Goal: Communication & Community: Answer question/provide support

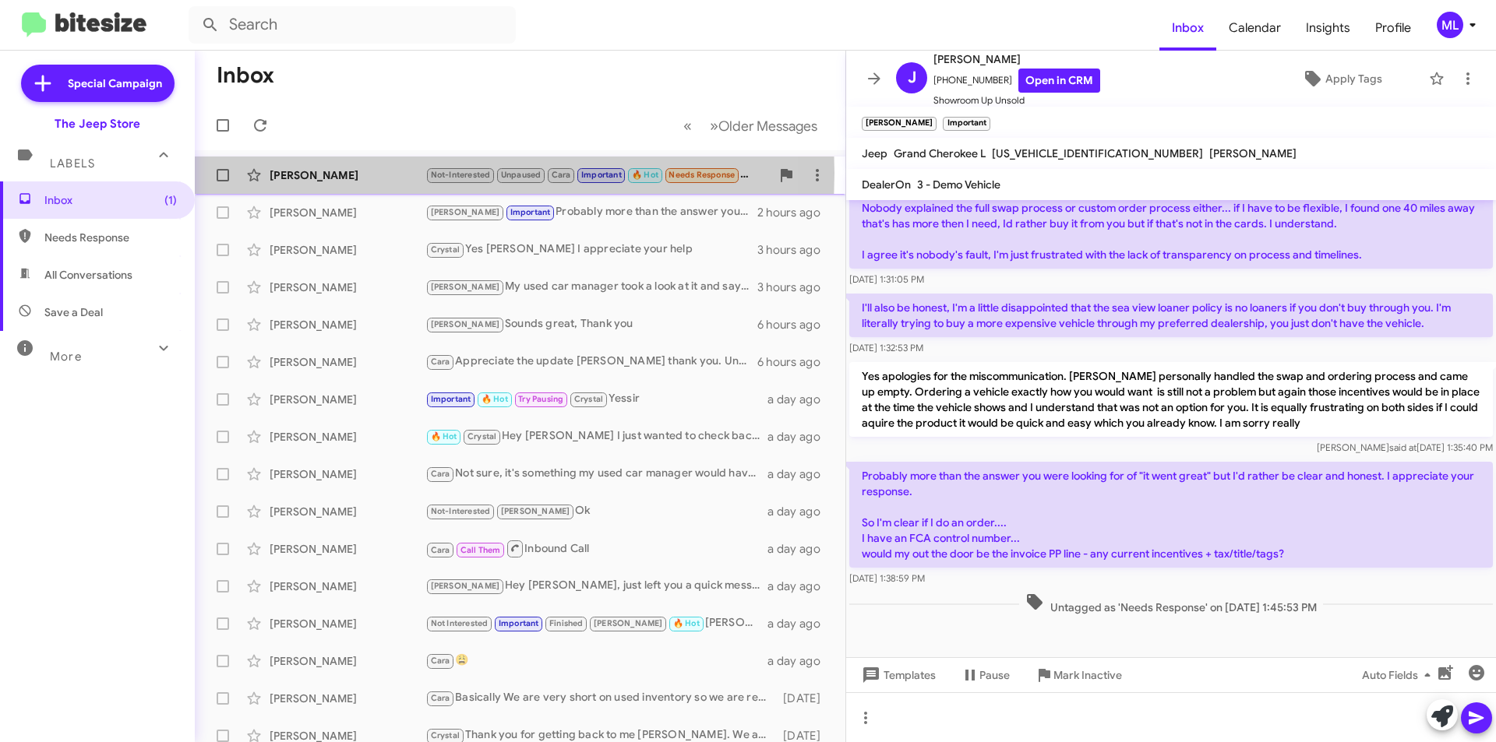
click at [321, 173] on div "[PERSON_NAME]" at bounding box center [348, 175] width 156 height 16
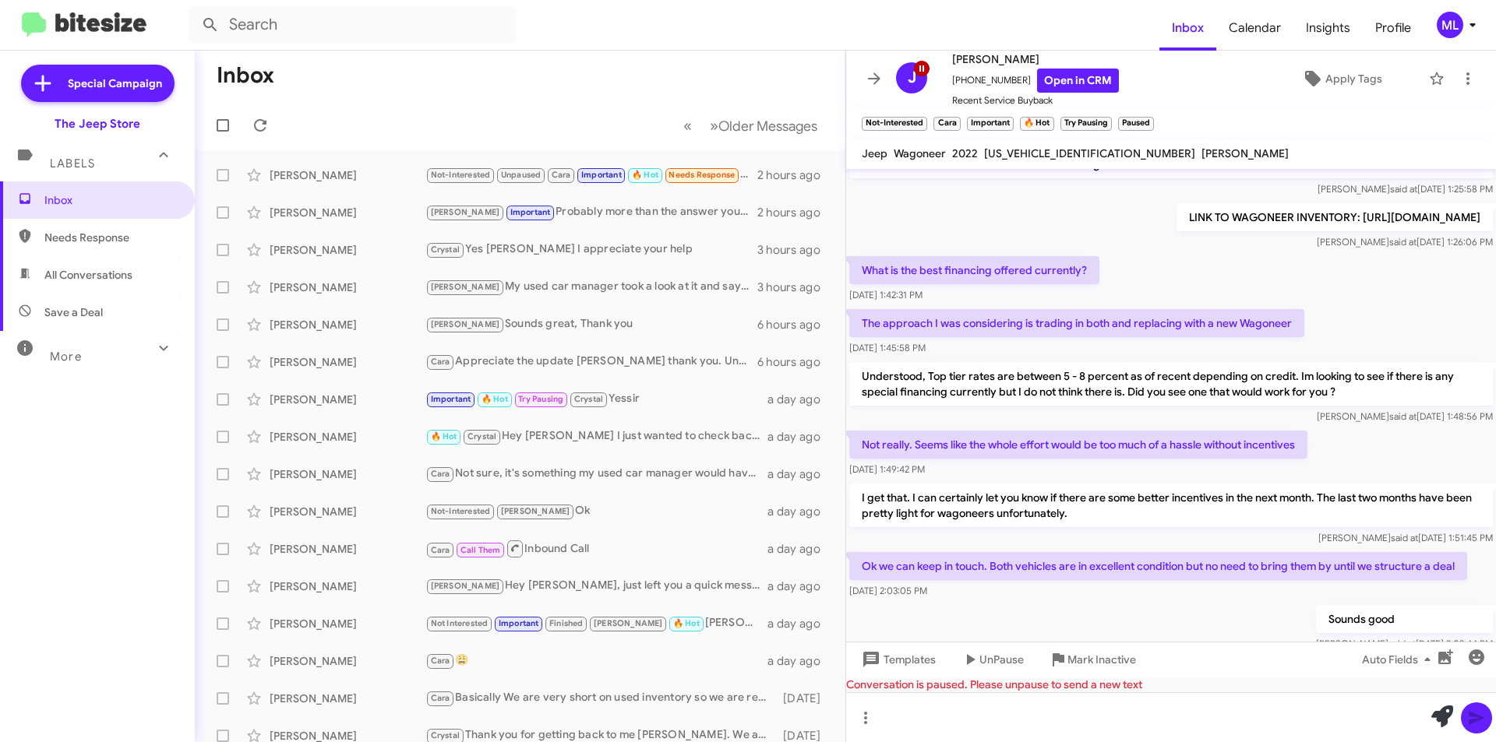
scroll to position [840, 0]
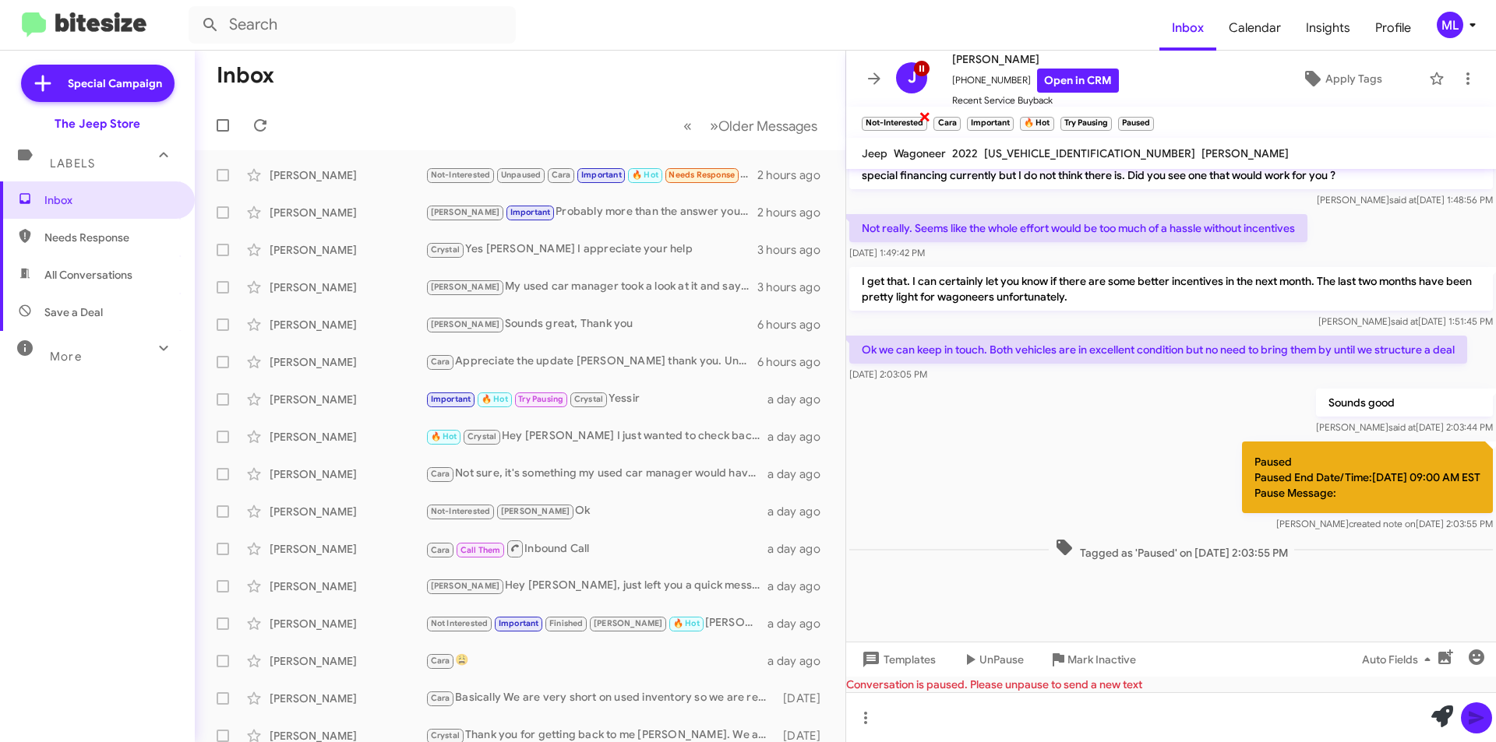
click at [922, 121] on span "×" at bounding box center [924, 116] width 12 height 19
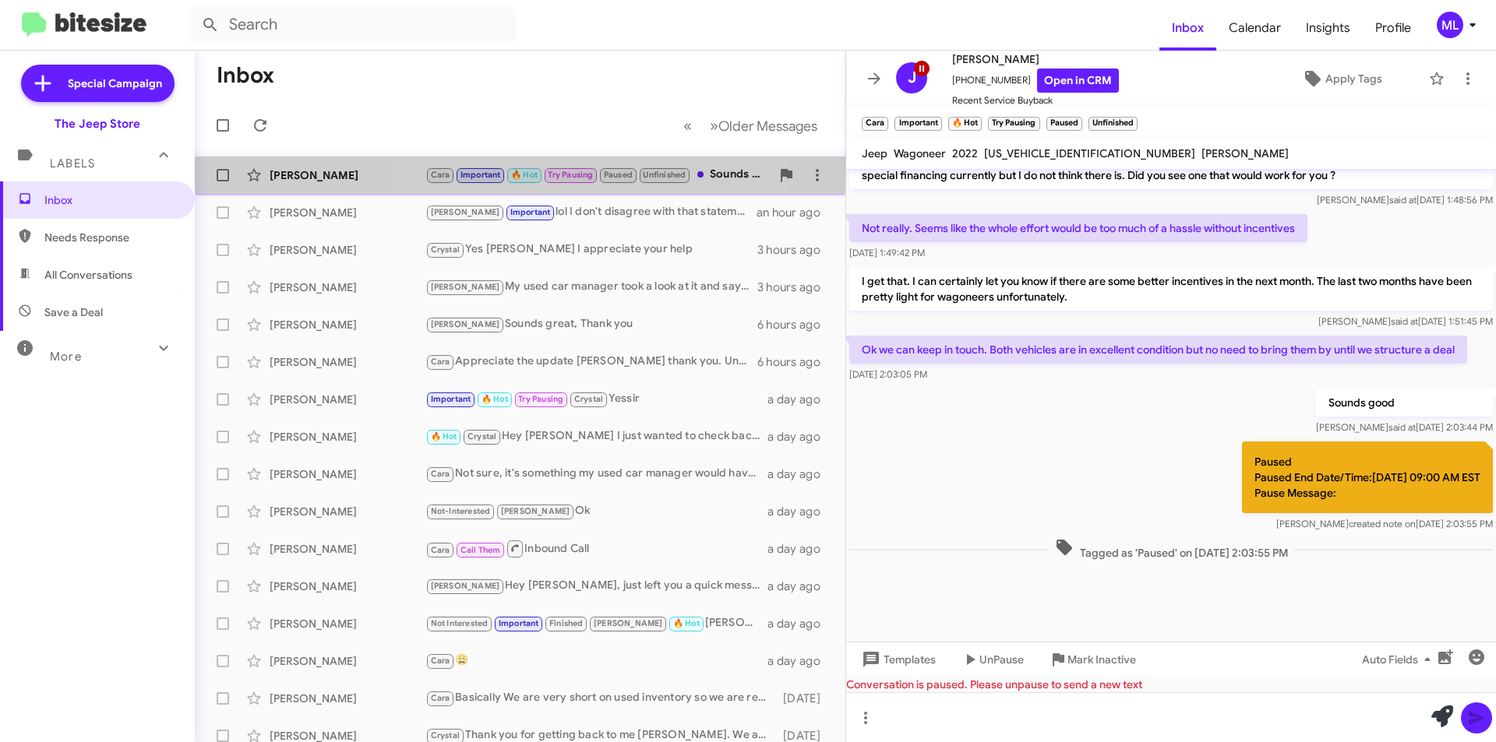
click at [540, 173] on small "🔥 Hot" at bounding box center [523, 175] width 33 height 15
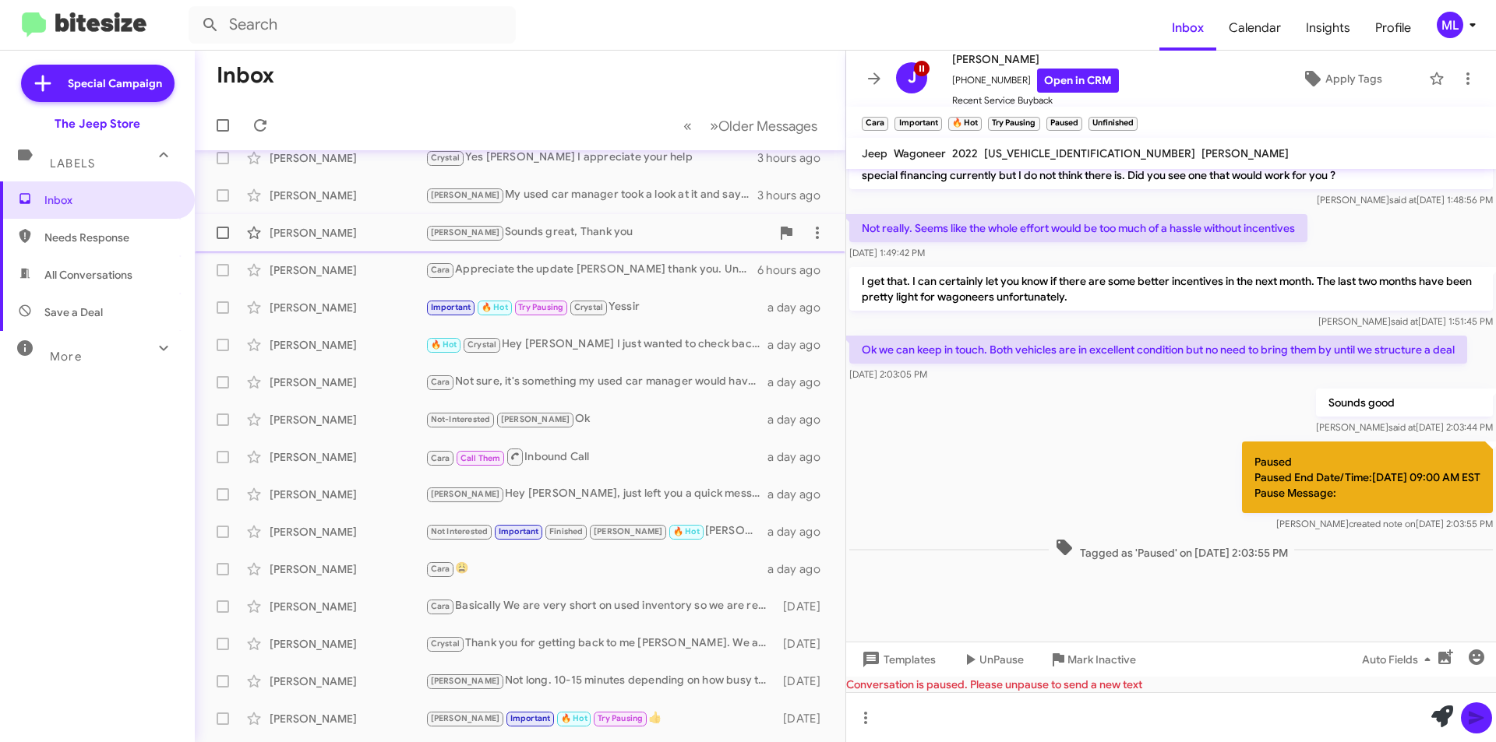
scroll to position [0, 0]
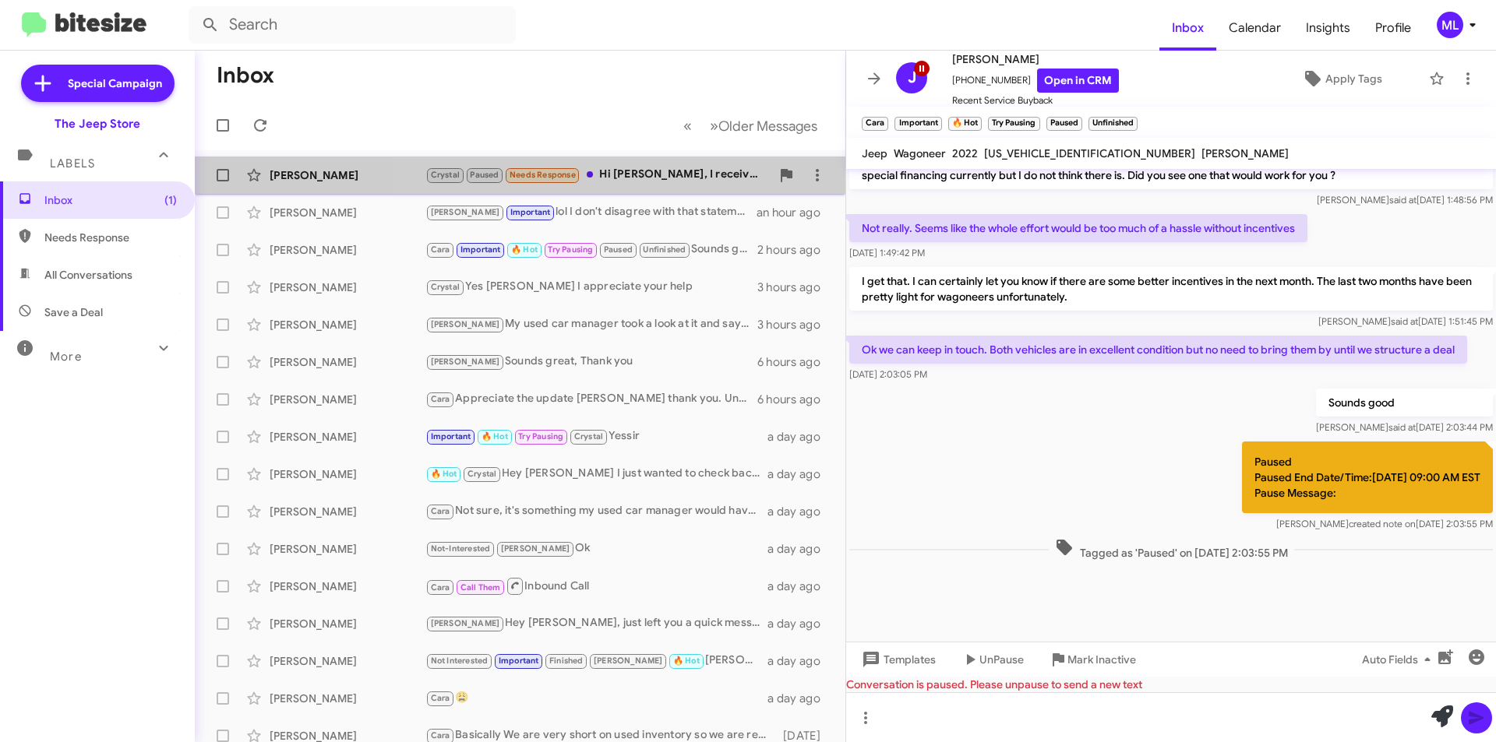
click at [642, 176] on div "Crystal Paused Needs Response Hi Michael, I received my lease return options fr…" at bounding box center [597, 175] width 345 height 18
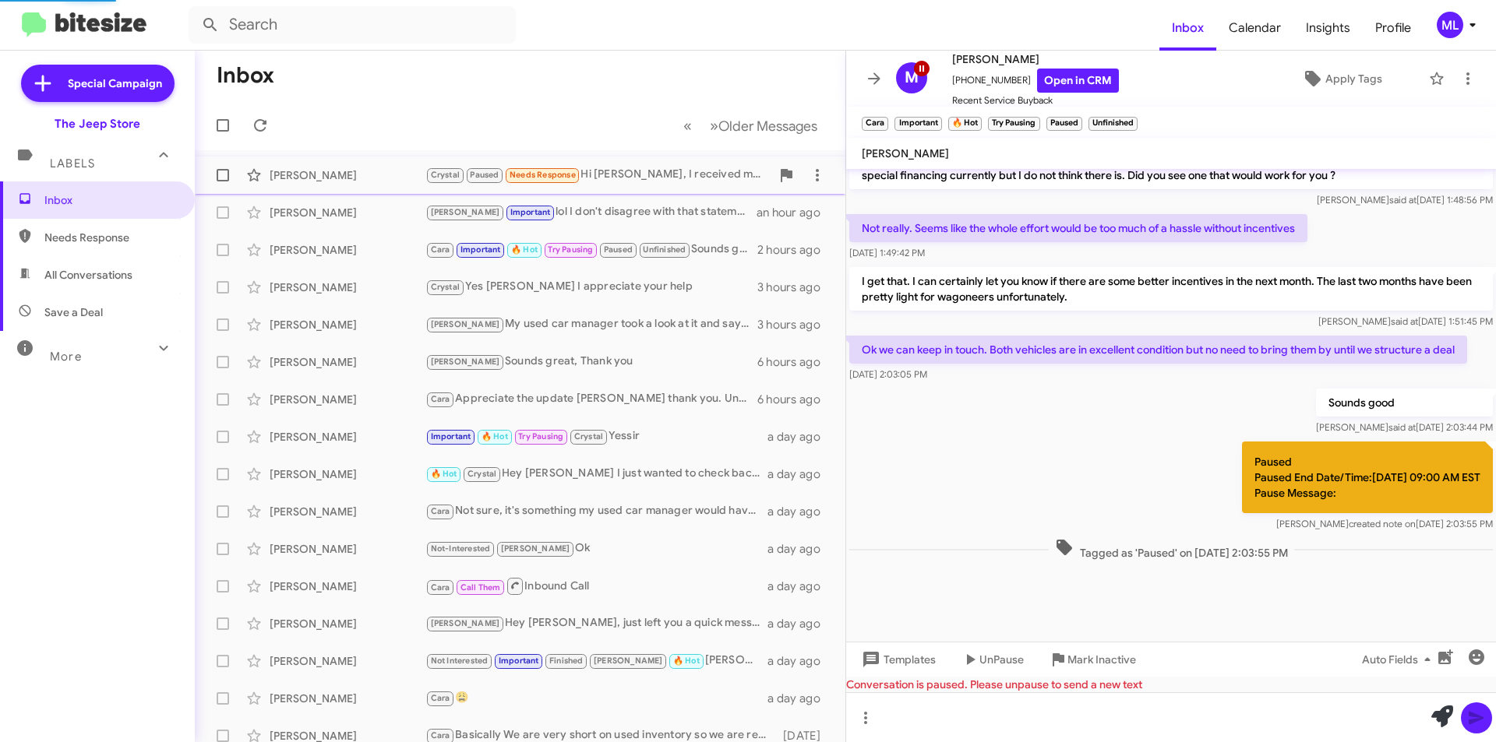
scroll to position [114, 0]
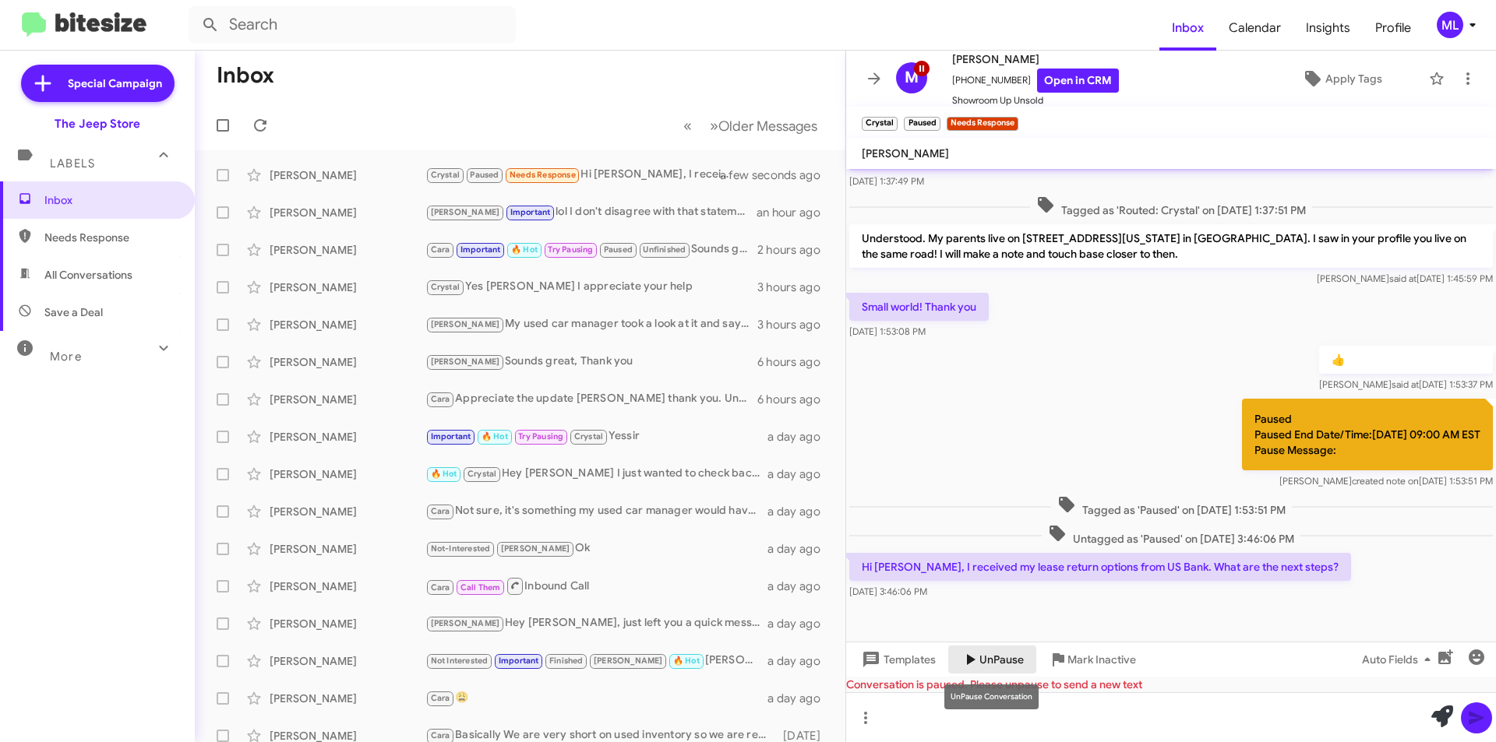
click at [979, 661] on span "UnPause" at bounding box center [1001, 660] width 44 height 28
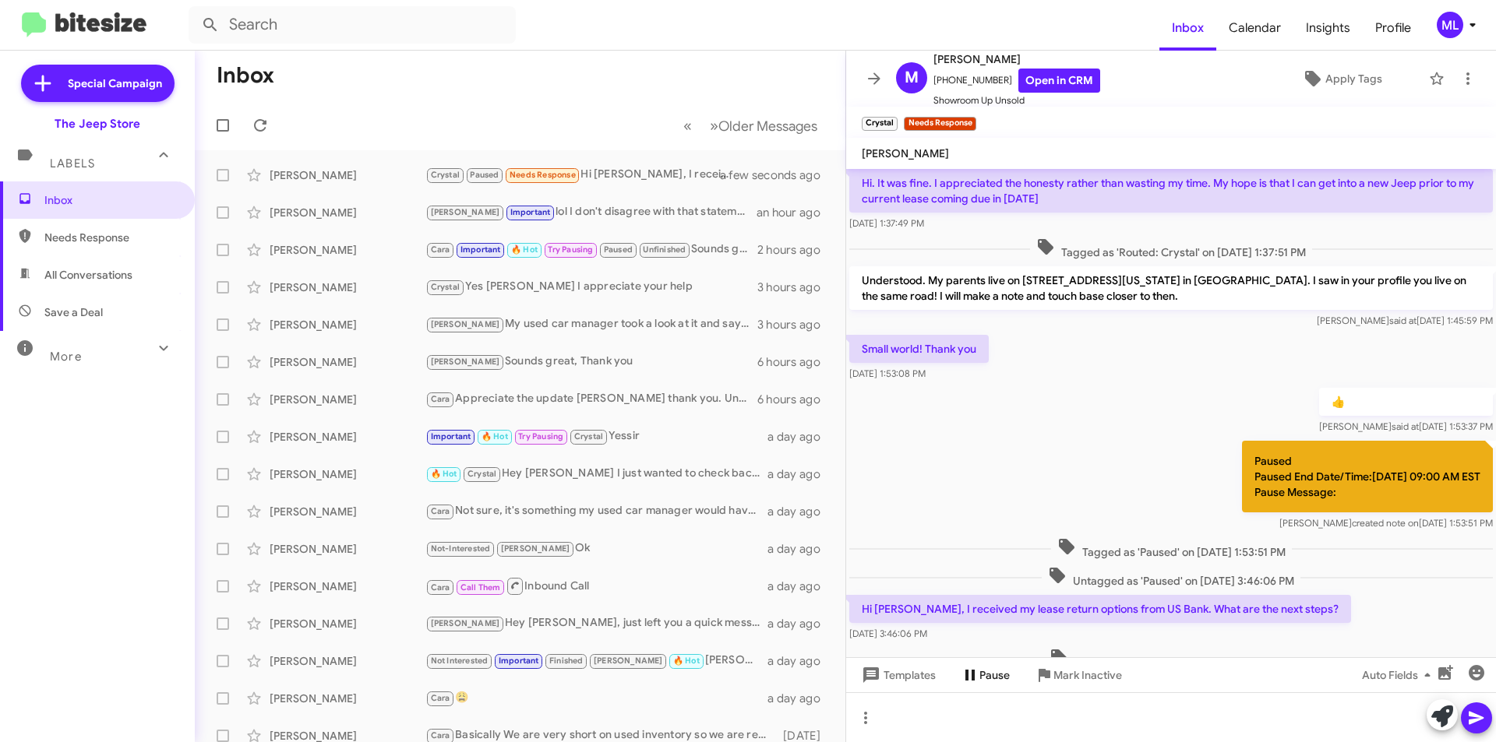
scroll to position [131, 0]
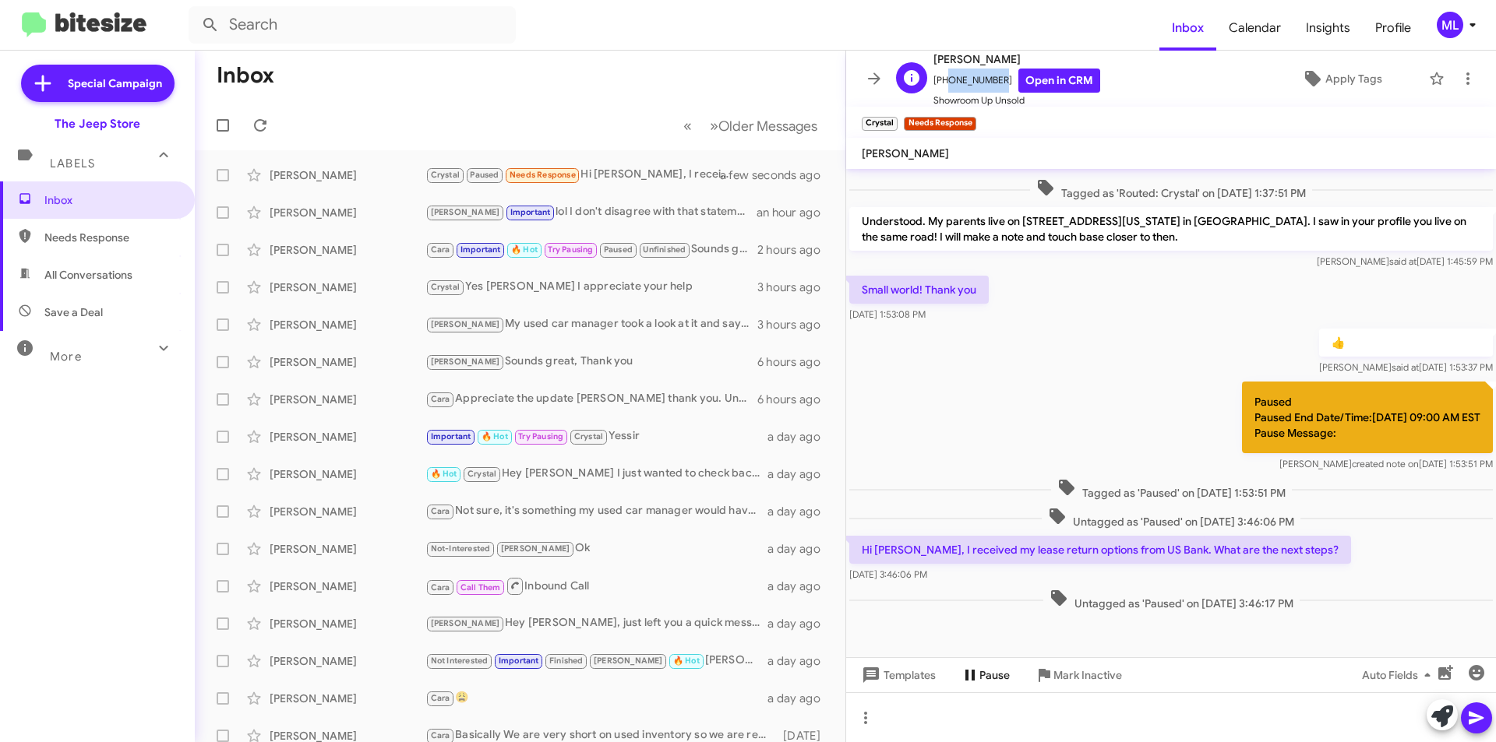
drag, startPoint x: 993, startPoint y: 79, endPoint x: 943, endPoint y: 82, distance: 49.9
click at [943, 82] on span "+12013412060 Open in CRM" at bounding box center [1016, 81] width 167 height 24
copy span "2013412060"
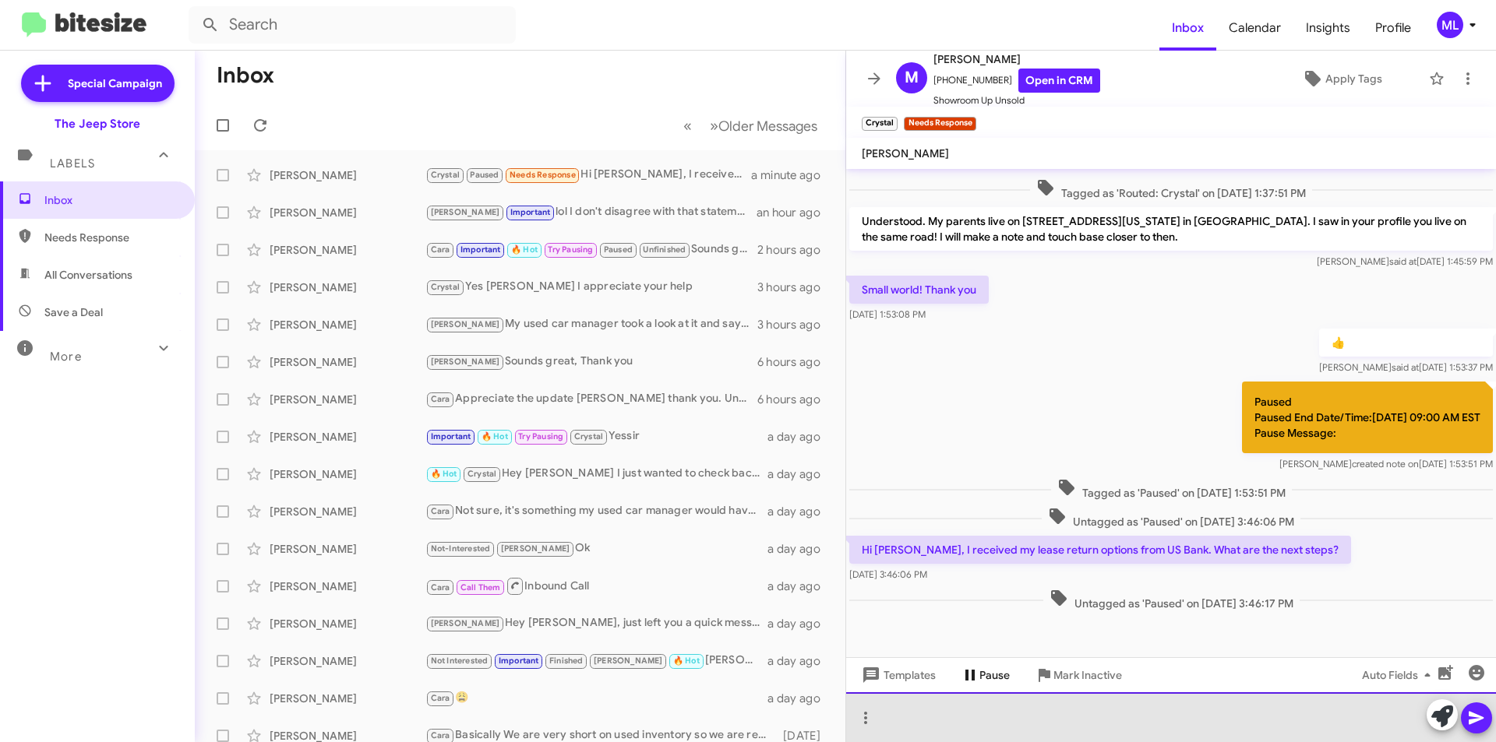
click at [1155, 703] on div at bounding box center [1171, 718] width 650 height 50
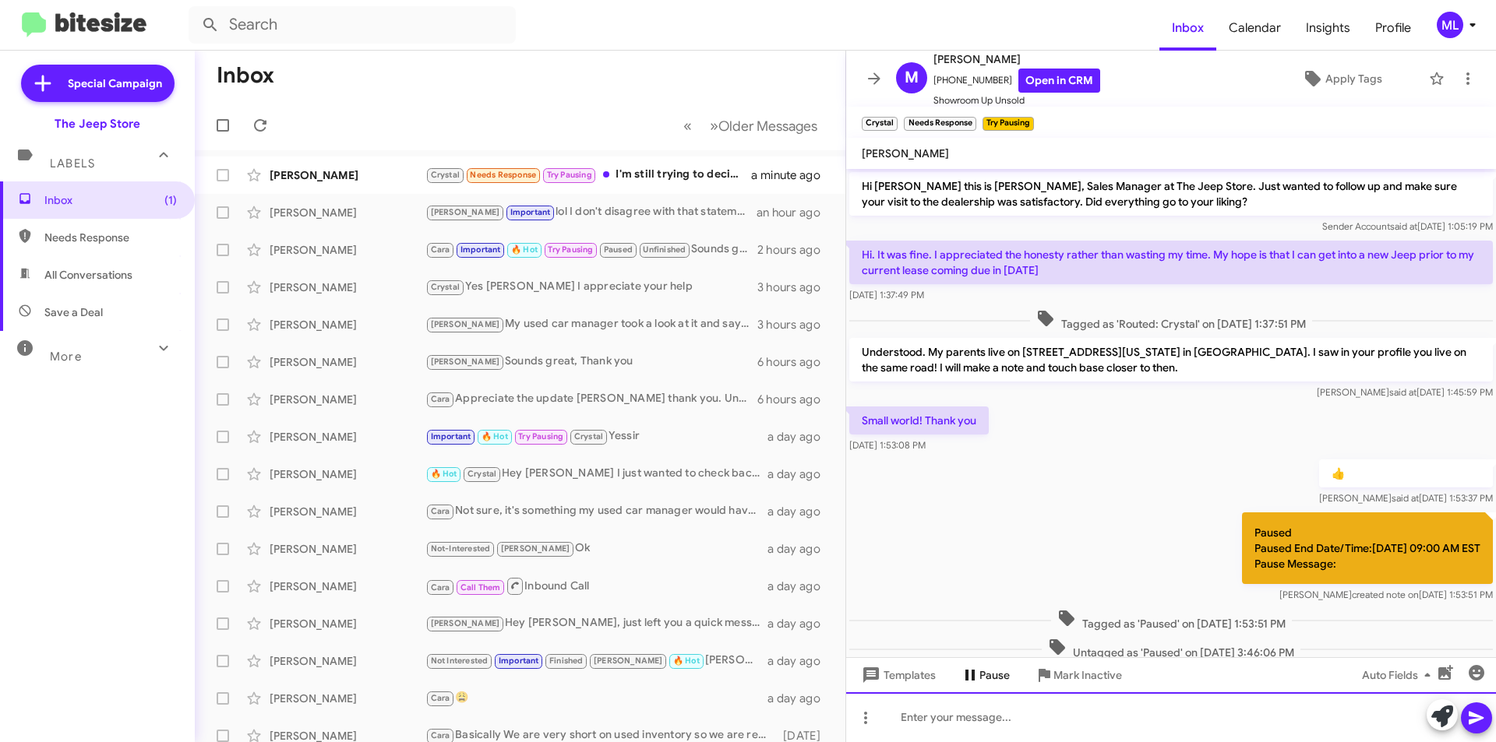
scroll to position [260, 0]
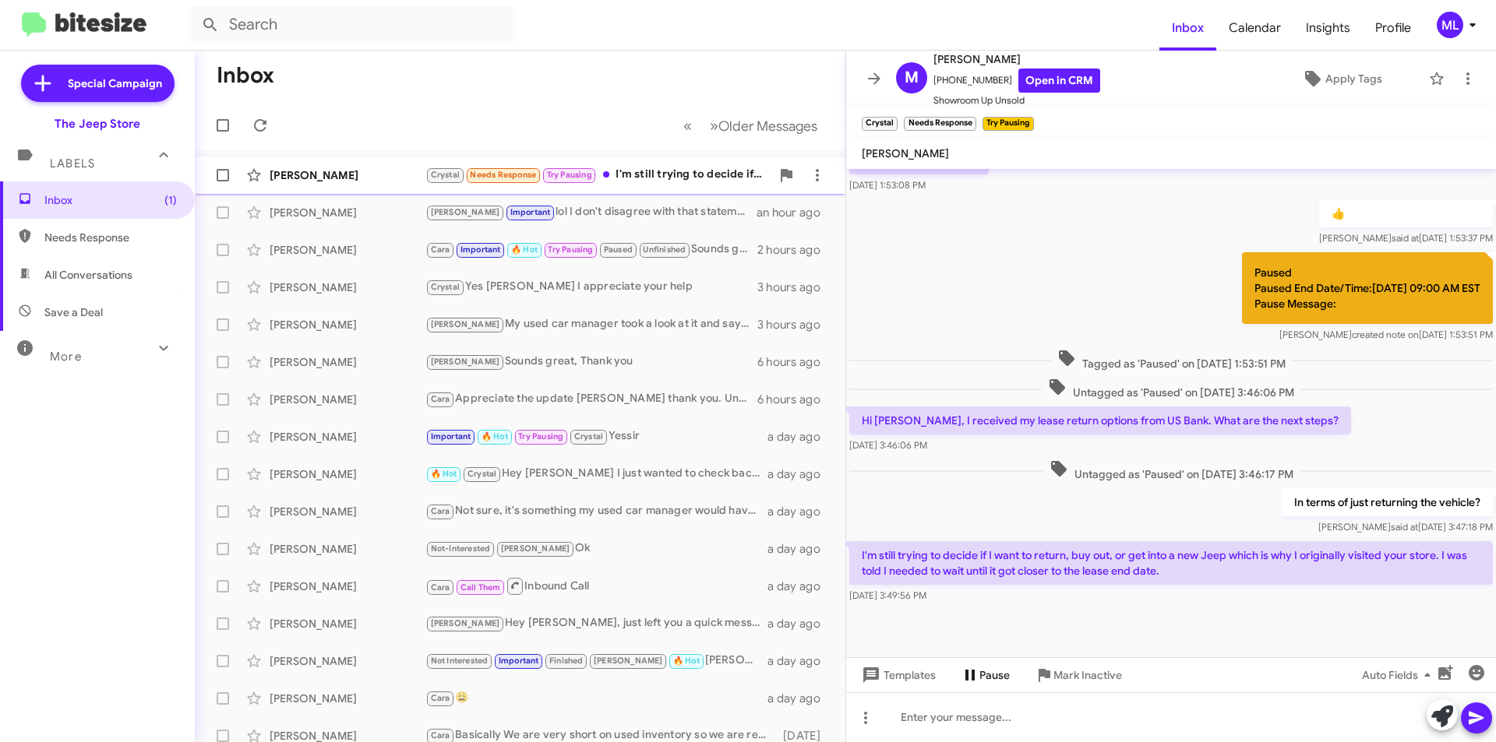
click at [640, 178] on div "Crystal Needs Response Try Pausing I'm still trying to decide if I want to retu…" at bounding box center [597, 175] width 345 height 18
click at [997, 735] on div at bounding box center [1171, 718] width 650 height 50
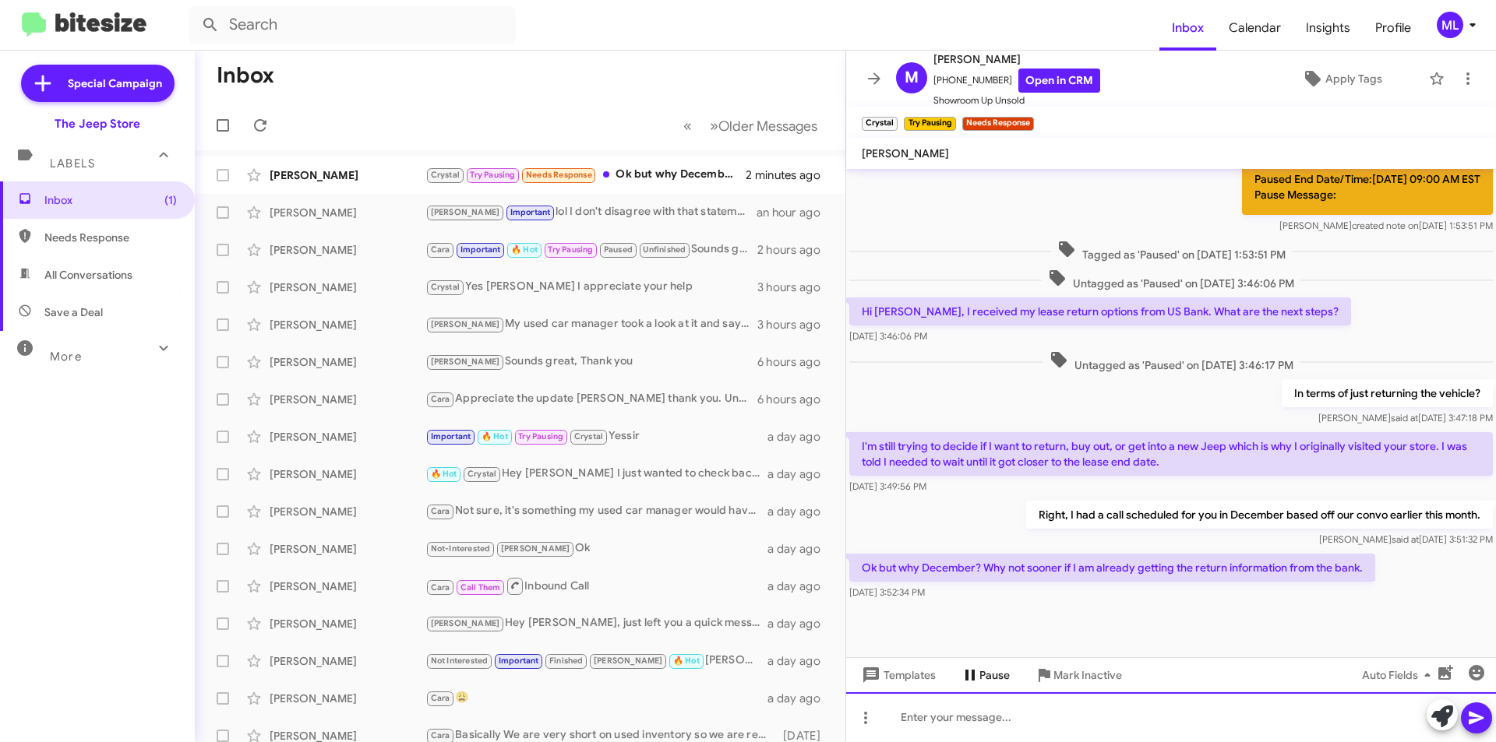
scroll to position [374, 0]
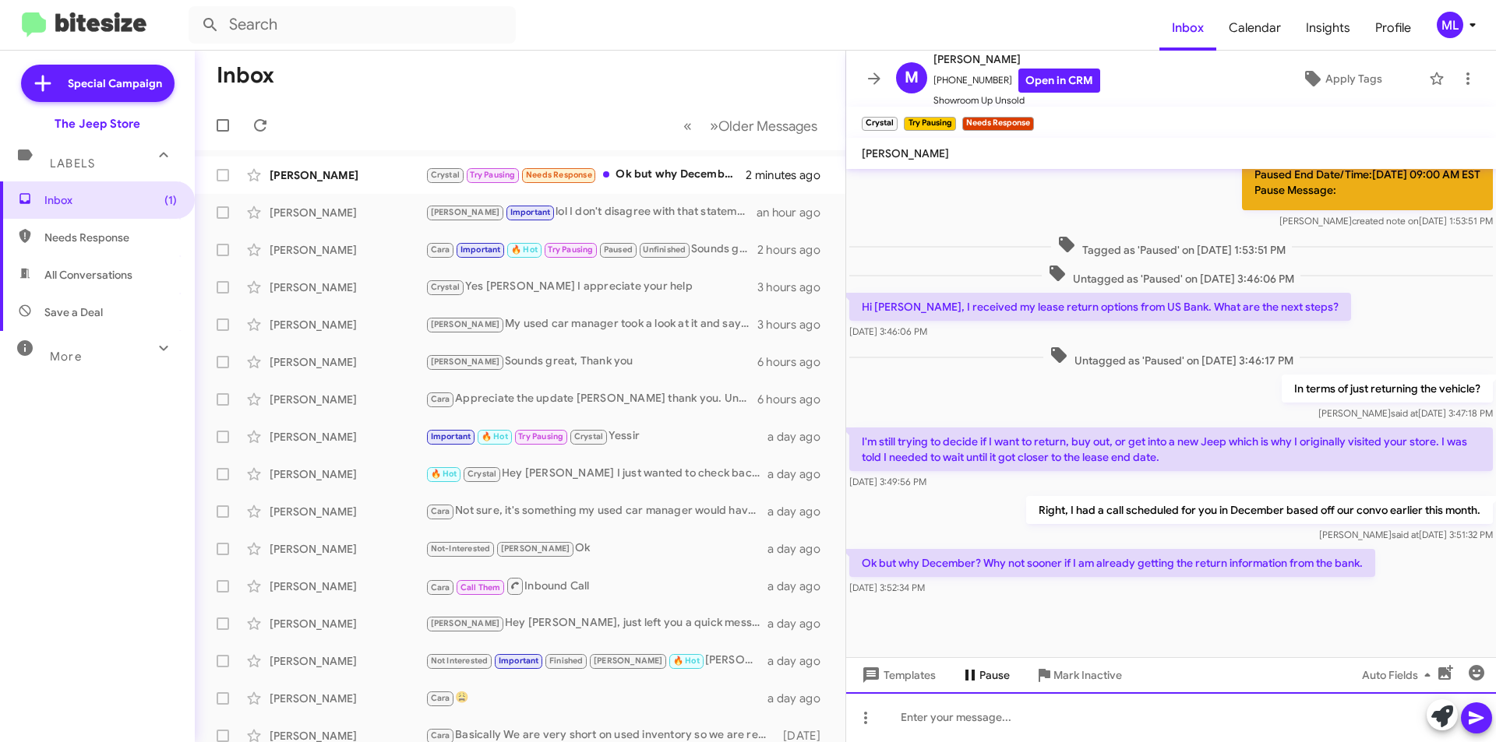
click at [1087, 726] on div at bounding box center [1171, 718] width 650 height 50
click at [1013, 716] on div at bounding box center [1171, 718] width 650 height 50
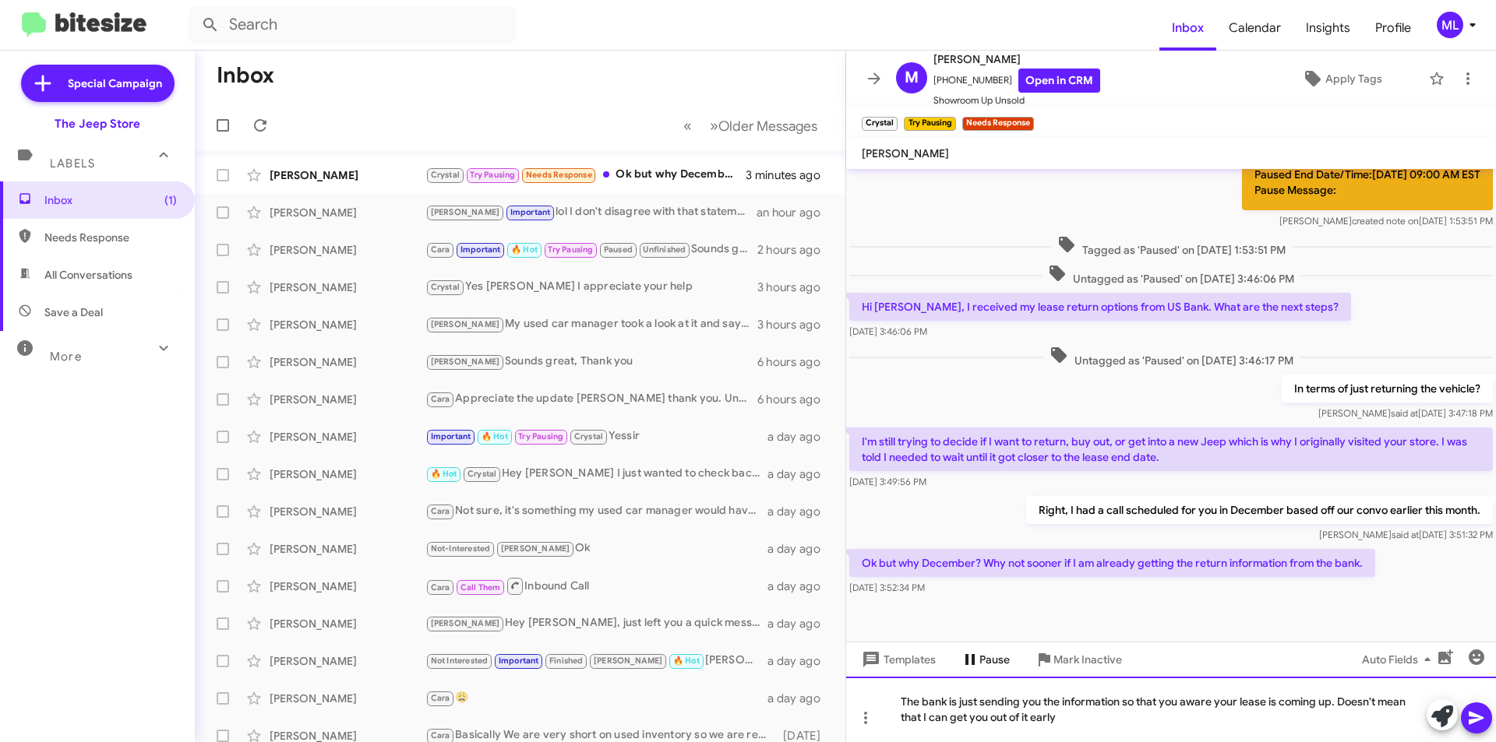
click at [1101, 738] on div "The bank is just sending you the information so that you aware your lease is co…" at bounding box center [1171, 709] width 650 height 65
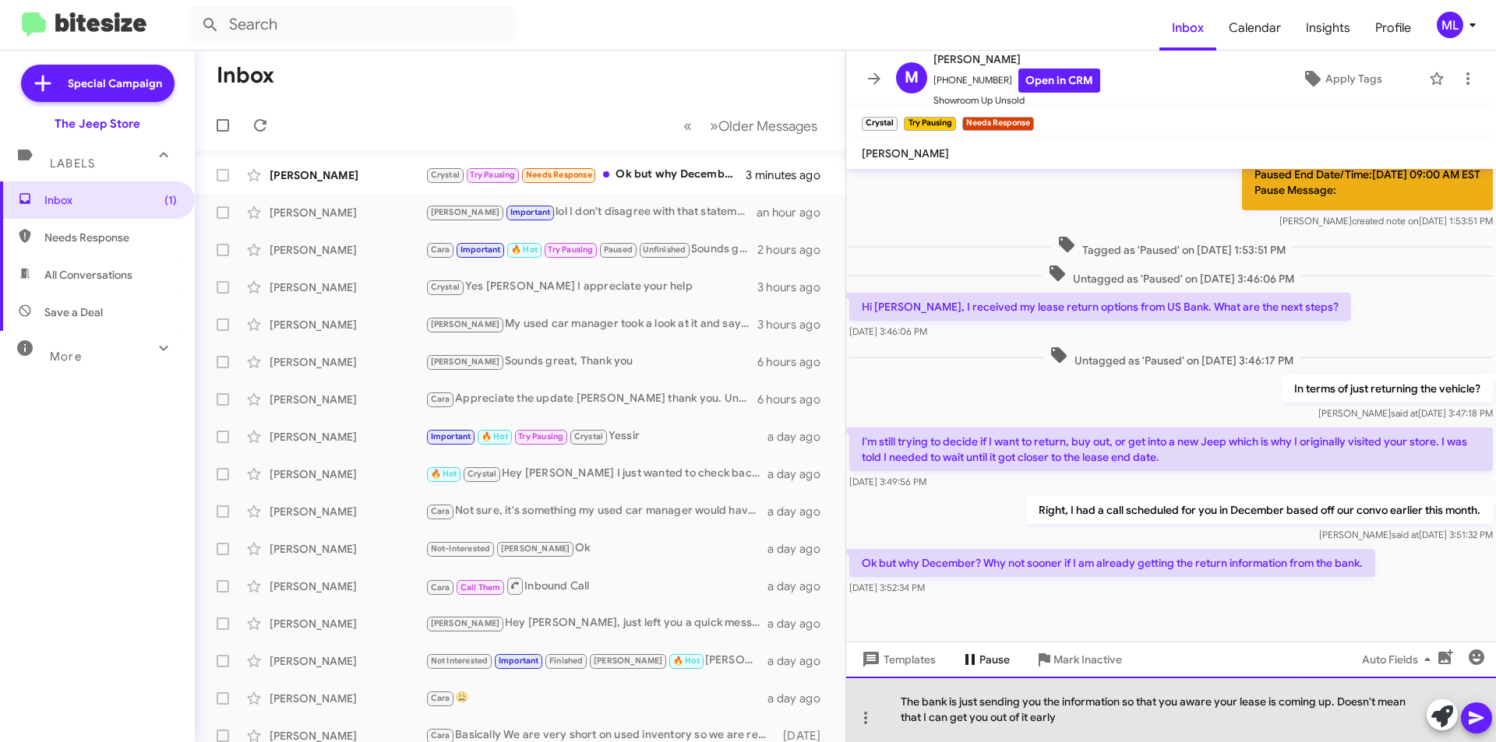
click at [1099, 725] on div "The bank is just sending you the information so that you aware your lease is co…" at bounding box center [1171, 709] width 650 height 65
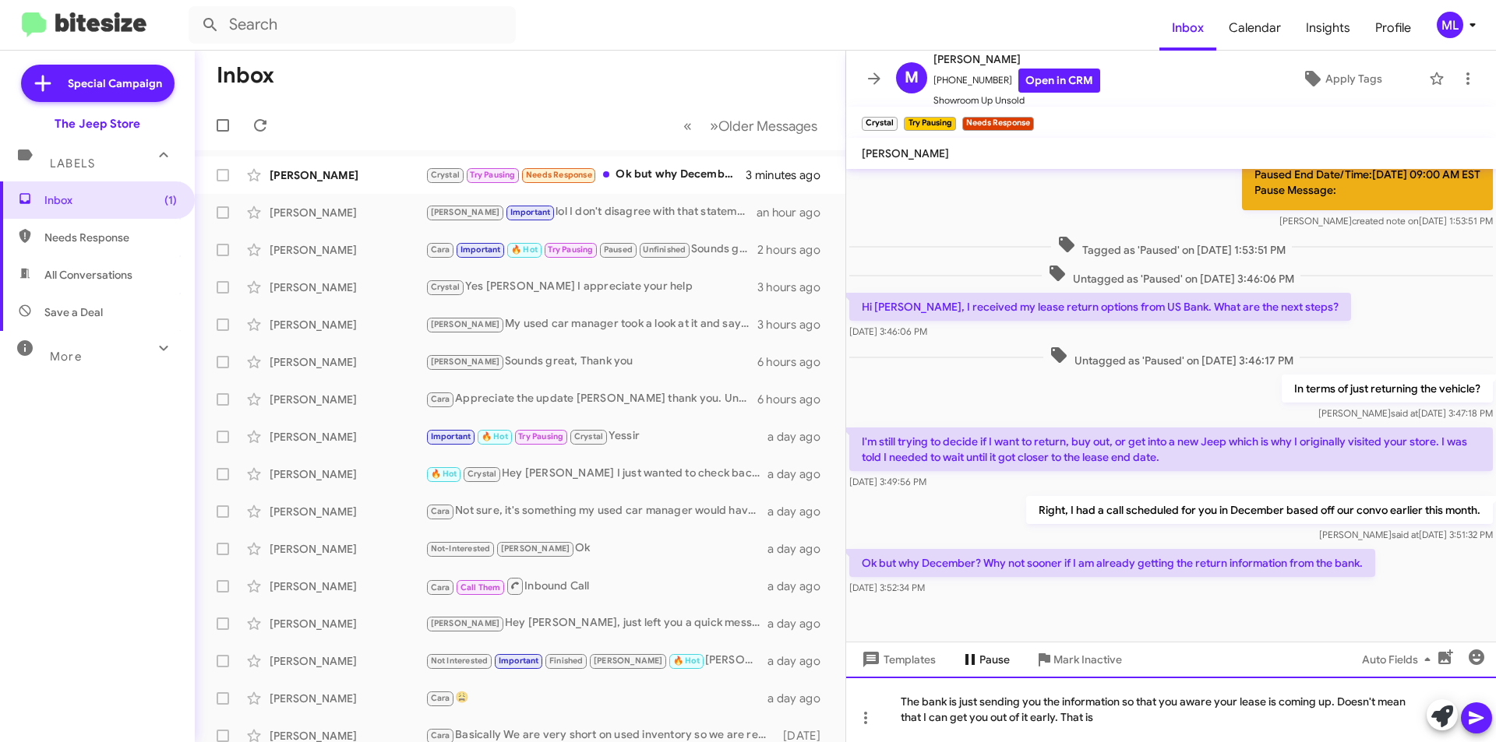
click at [1126, 731] on div "The bank is just sending you the information so that you aware your lease is co…" at bounding box center [1171, 709] width 650 height 65
click at [1369, 722] on div "The bank is just sending you the information so that you aware your lease is co…" at bounding box center [1171, 709] width 650 height 65
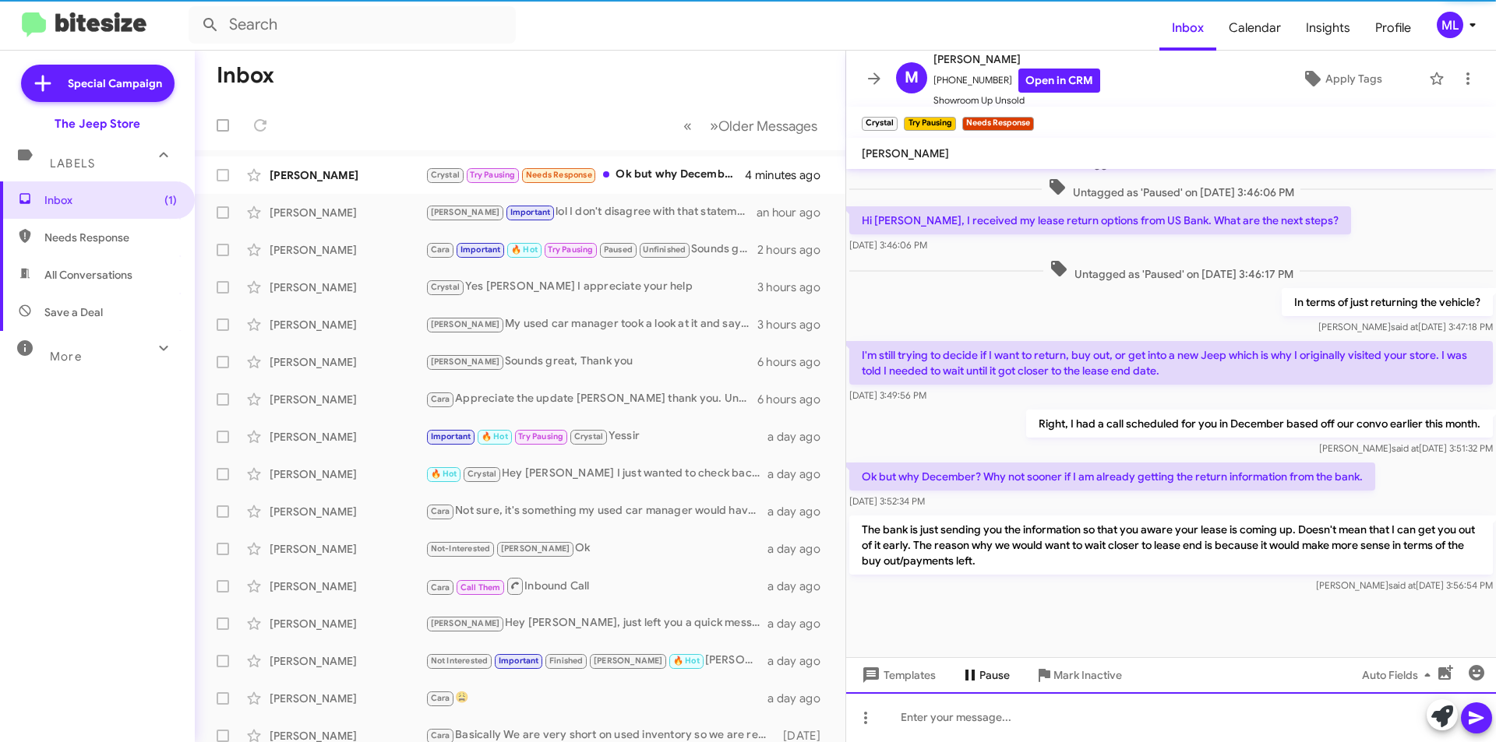
scroll to position [462, 0]
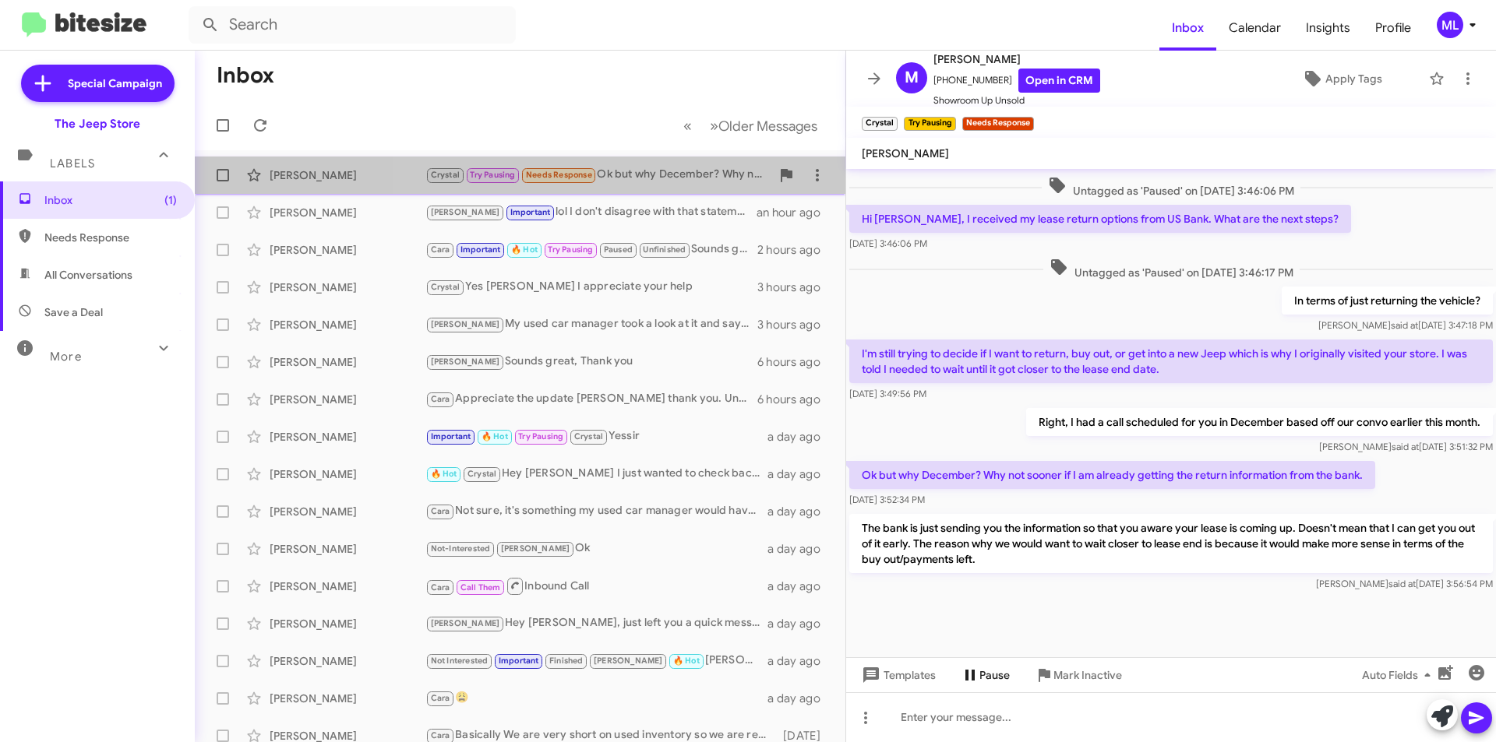
click at [642, 174] on div "Crystal Try Pausing Needs Response Ok but why December? Why not sooner if I am …" at bounding box center [597, 175] width 345 height 18
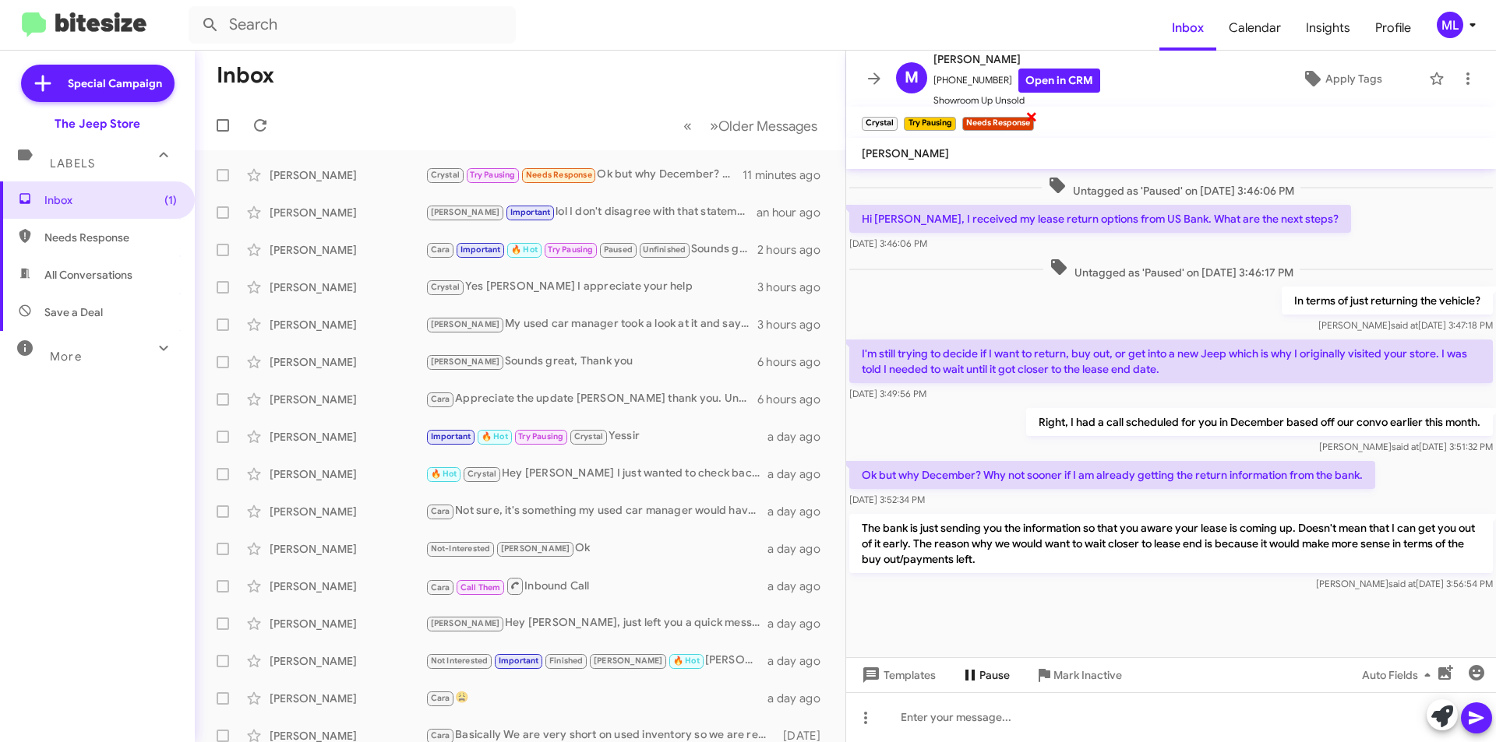
click at [1033, 108] on span "×" at bounding box center [1031, 116] width 12 height 19
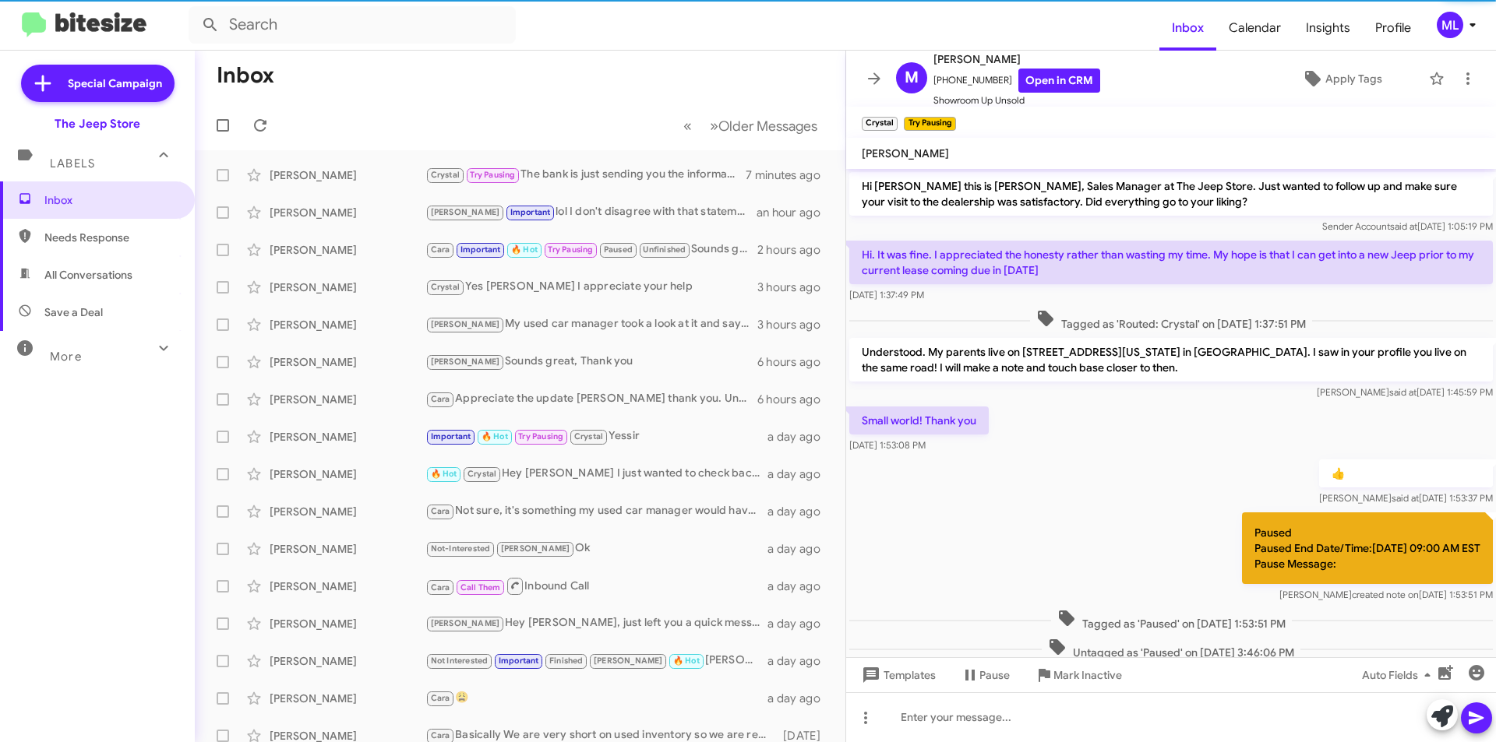
scroll to position [431, 0]
